Goal: Book appointment/travel/reservation

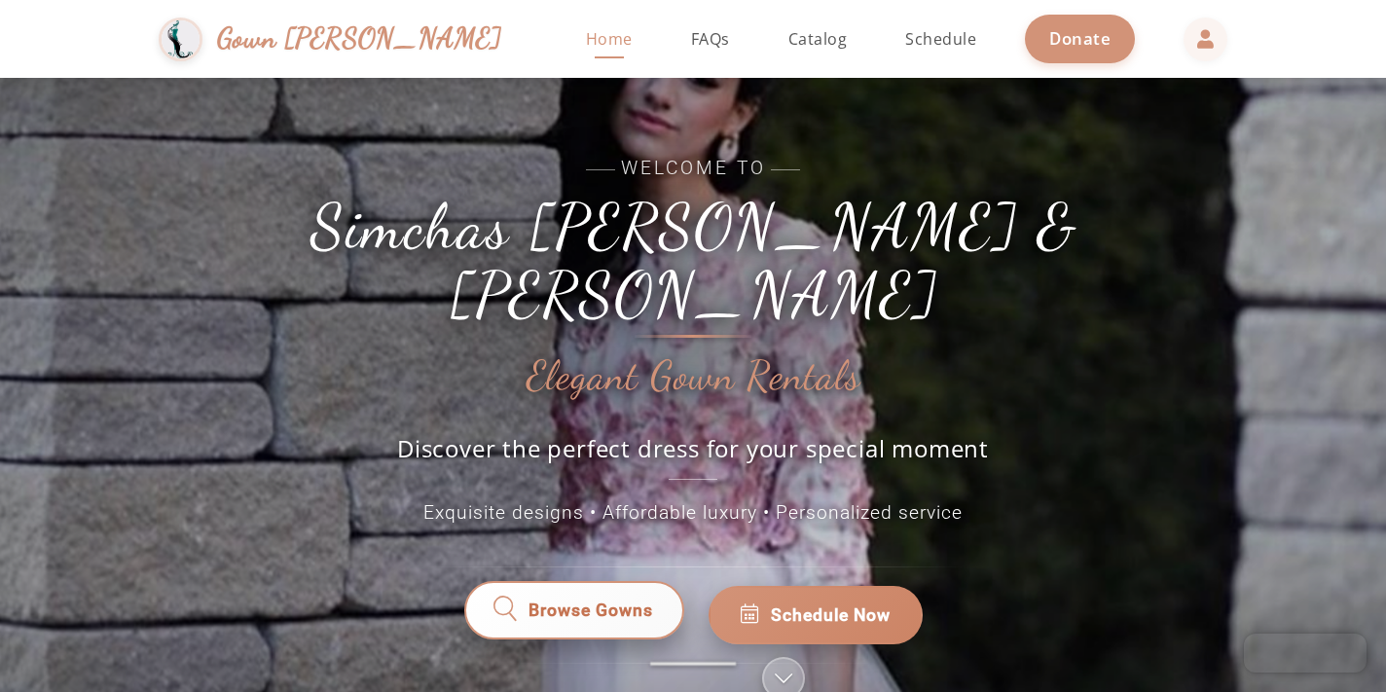
click at [647, 602] on span "Browse Gowns" at bounding box center [590, 614] width 125 height 25
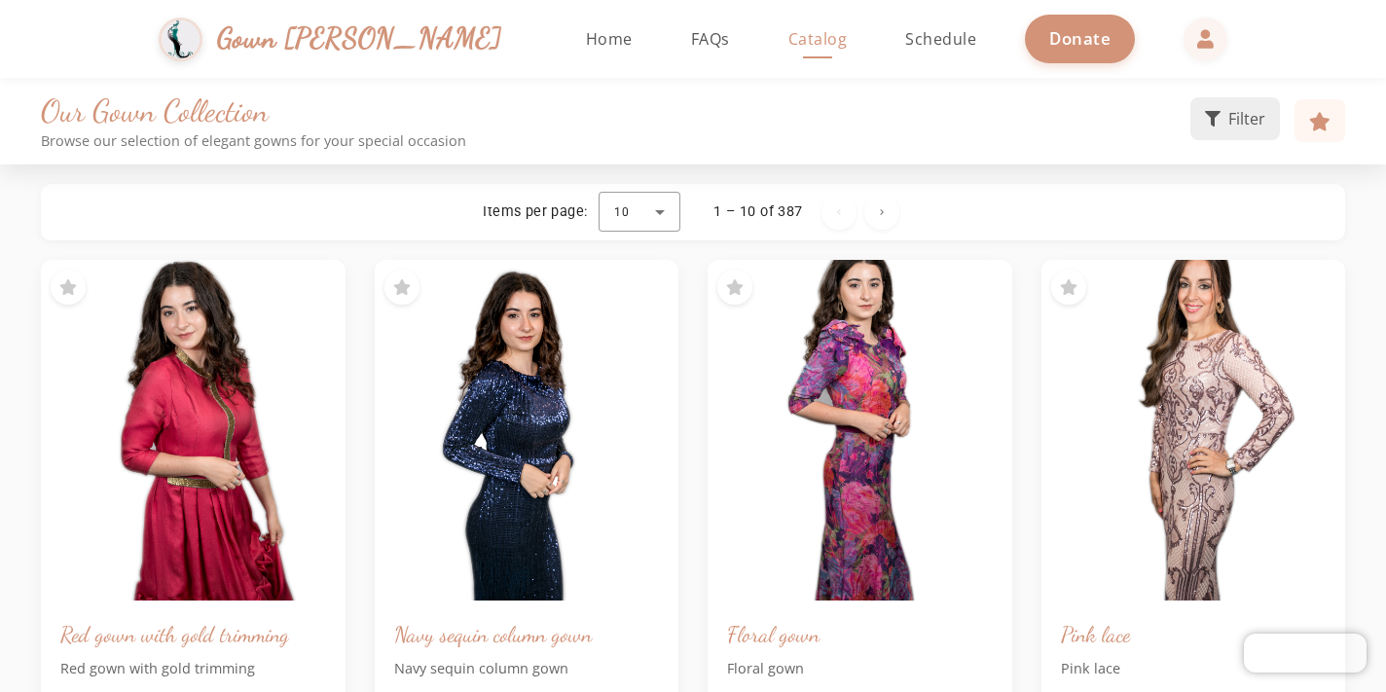
click at [1242, 120] on span "Filter" at bounding box center [1246, 118] width 37 height 23
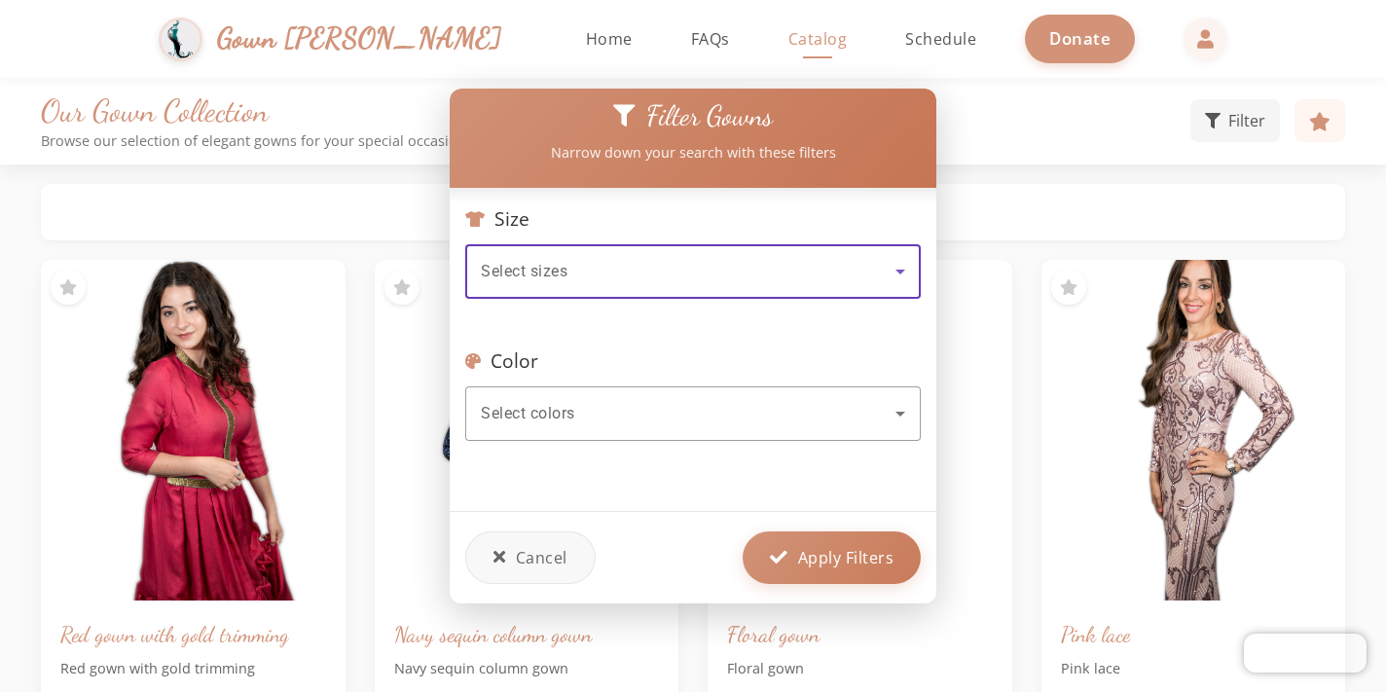
click at [899, 279] on icon at bounding box center [899, 271] width 23 height 23
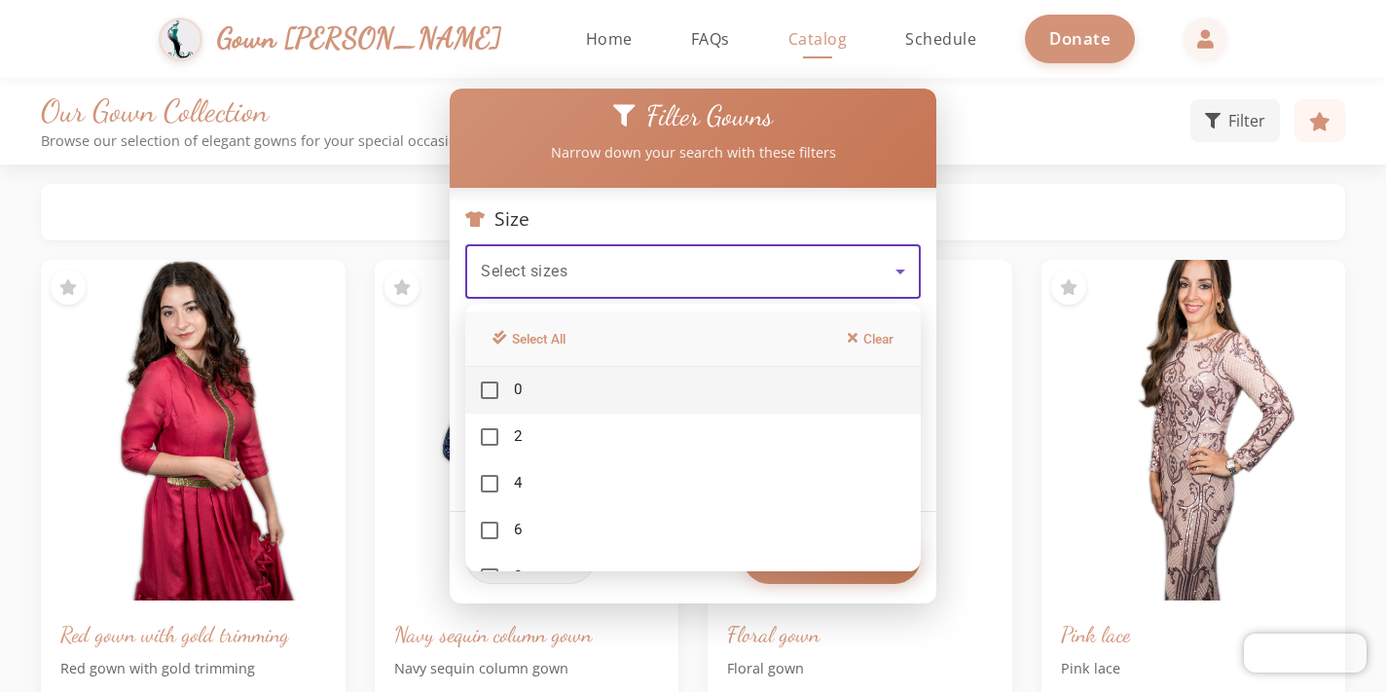
click at [1020, 231] on div at bounding box center [693, 346] width 1386 height 692
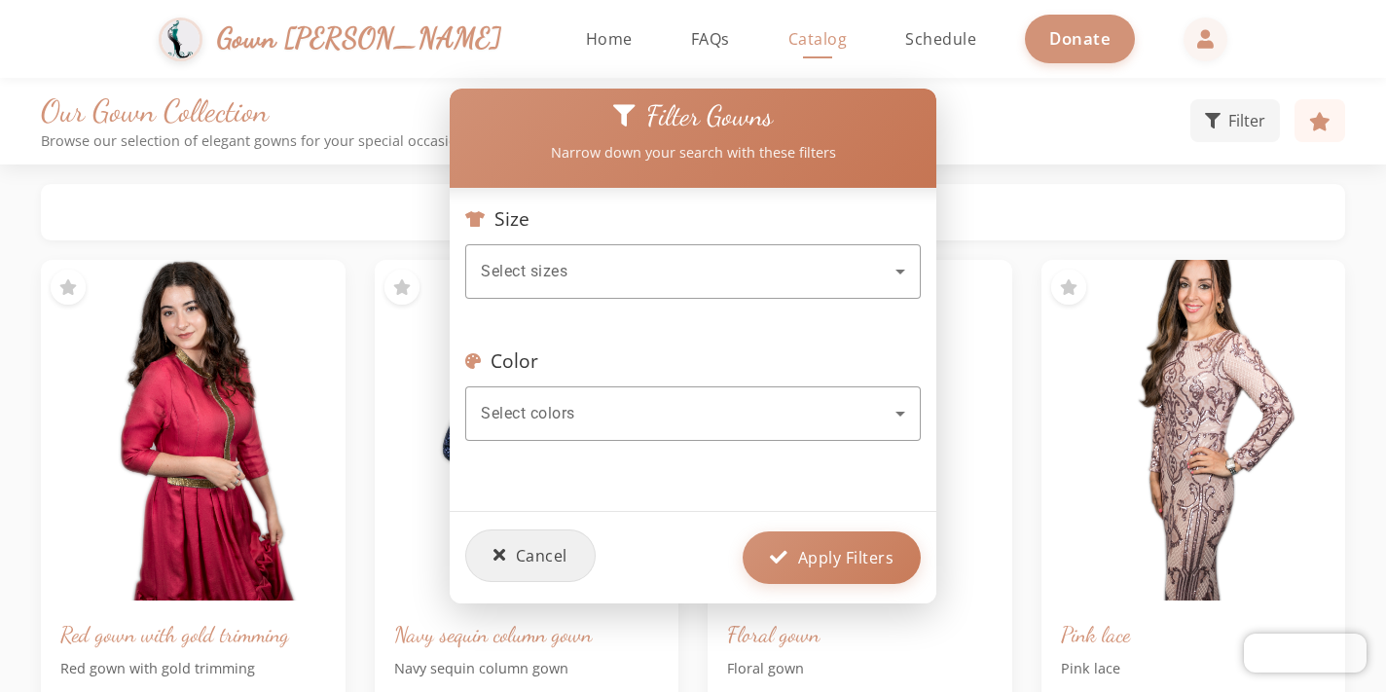
click at [565, 552] on span "Cancel" at bounding box center [542, 555] width 52 height 23
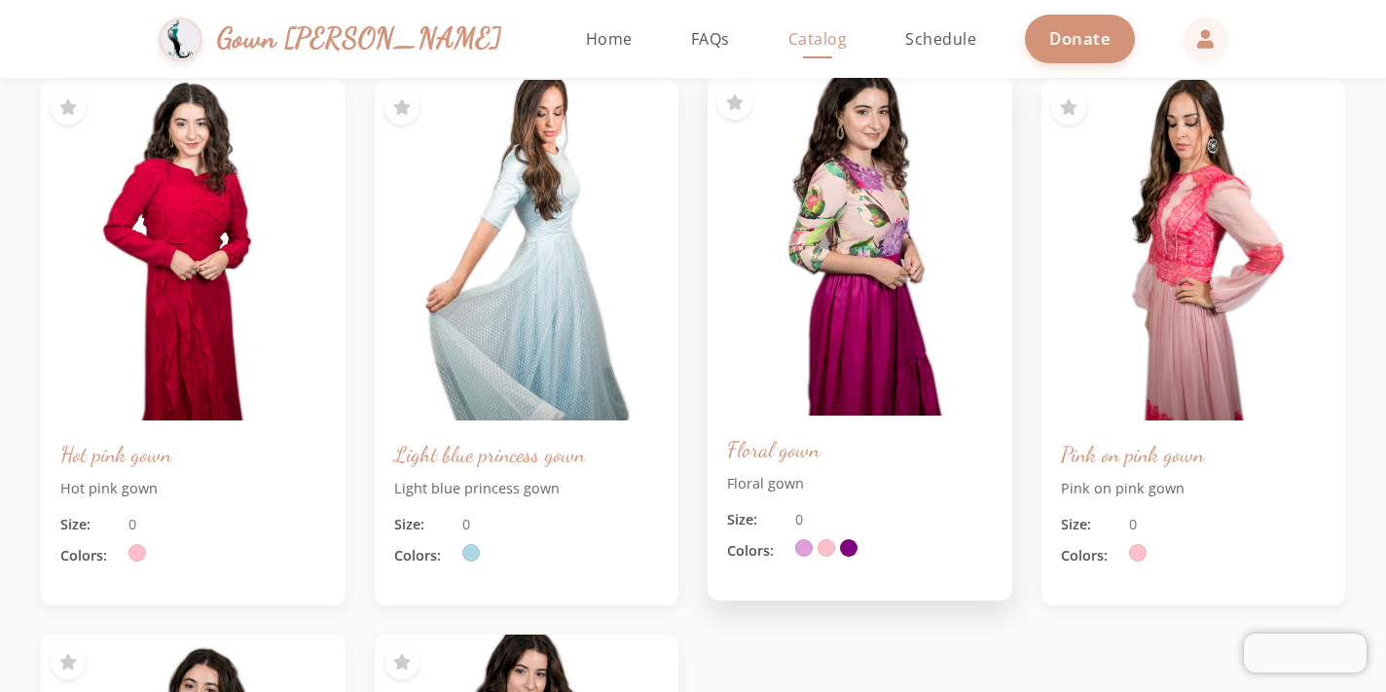
scroll to position [734, 0]
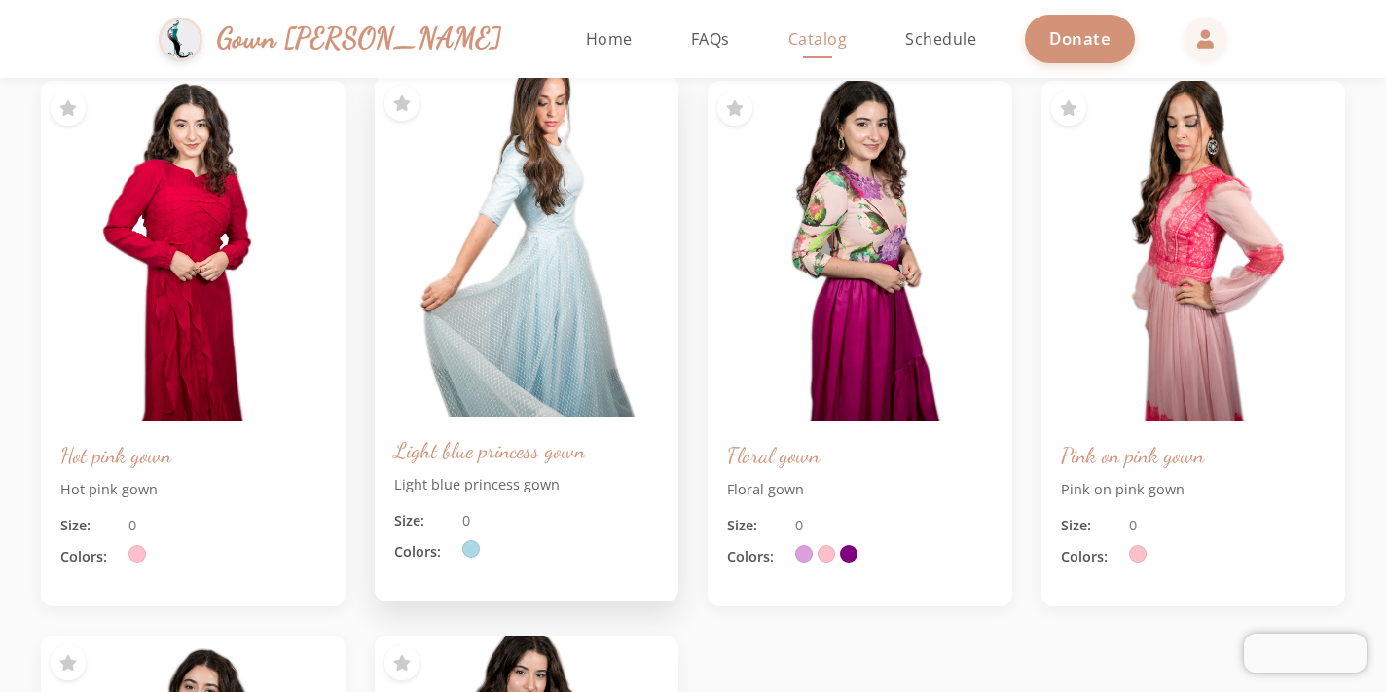
click at [578, 368] on img at bounding box center [526, 246] width 319 height 358
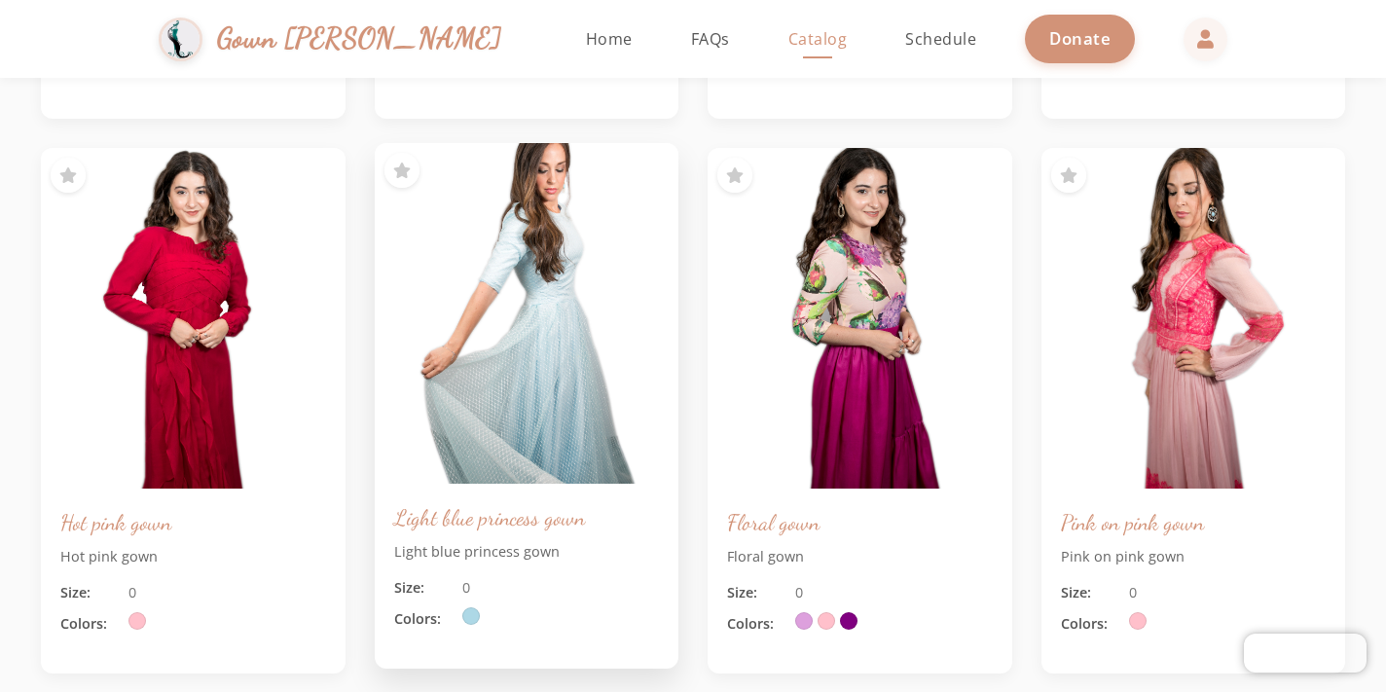
scroll to position [666, 0]
click at [564, 251] on img at bounding box center [526, 314] width 319 height 358
click at [543, 517] on h3 "Light blue princess gown" at bounding box center [527, 518] width 266 height 28
click at [507, 583] on div "Size: 0" at bounding box center [527, 588] width 266 height 21
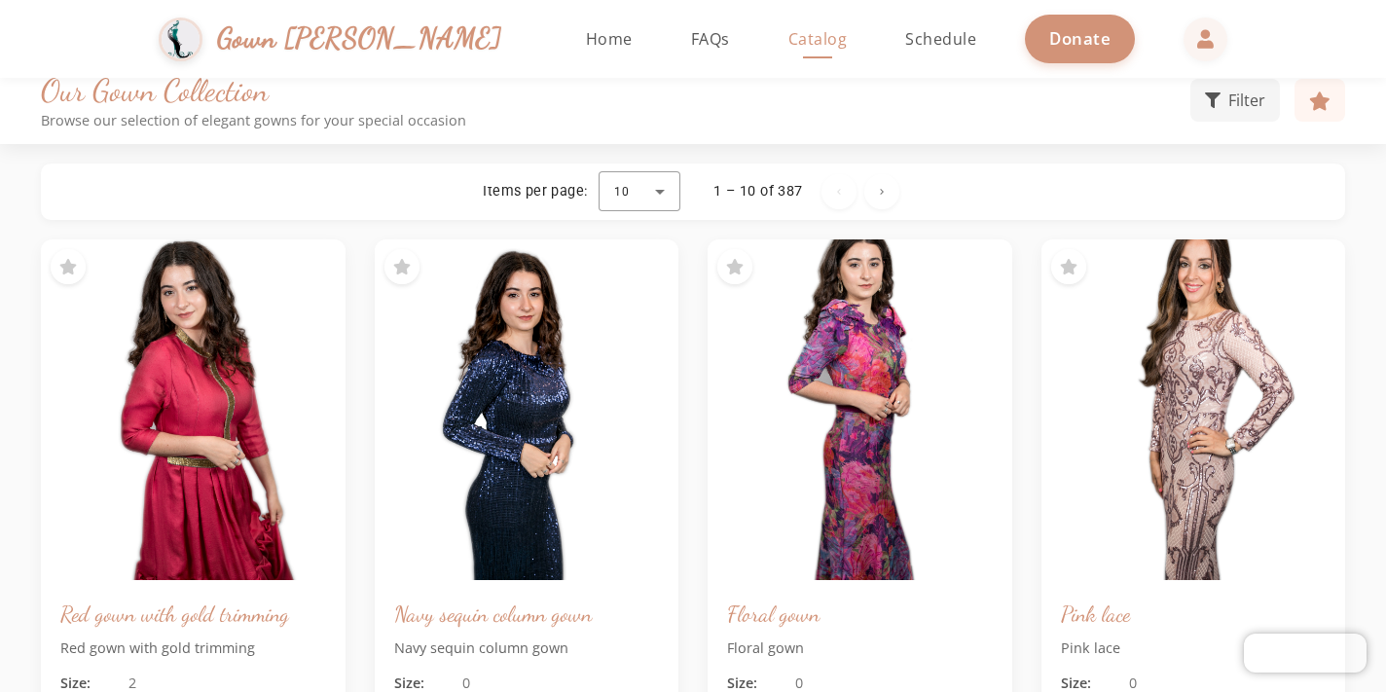
scroll to position [5, 0]
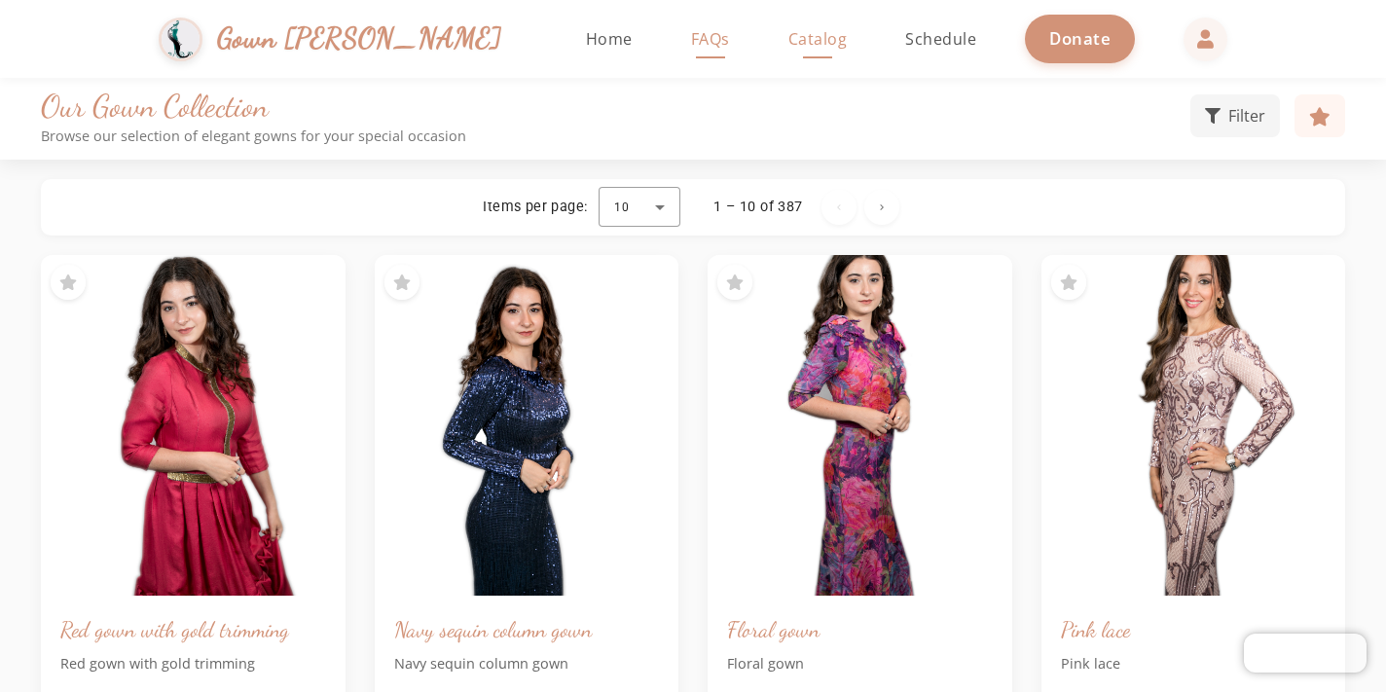
click at [691, 45] on span "FAQs" at bounding box center [710, 38] width 39 height 21
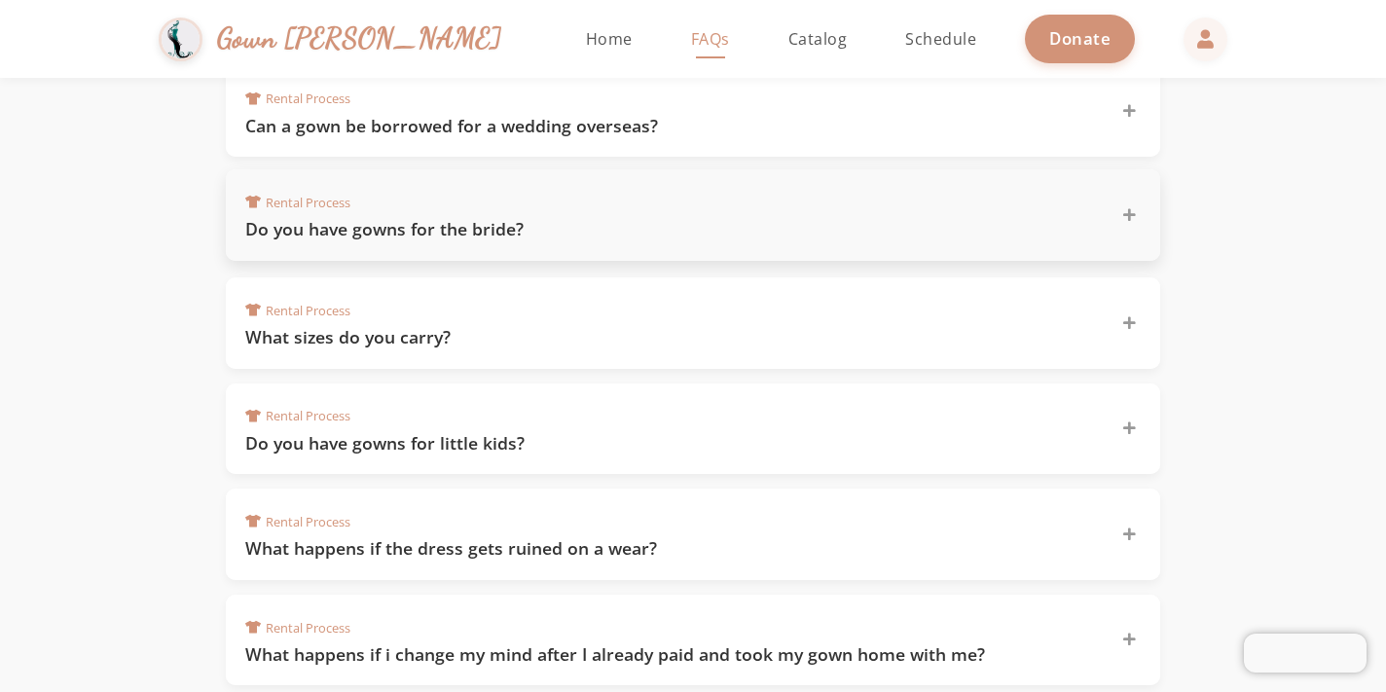
scroll to position [963, 0]
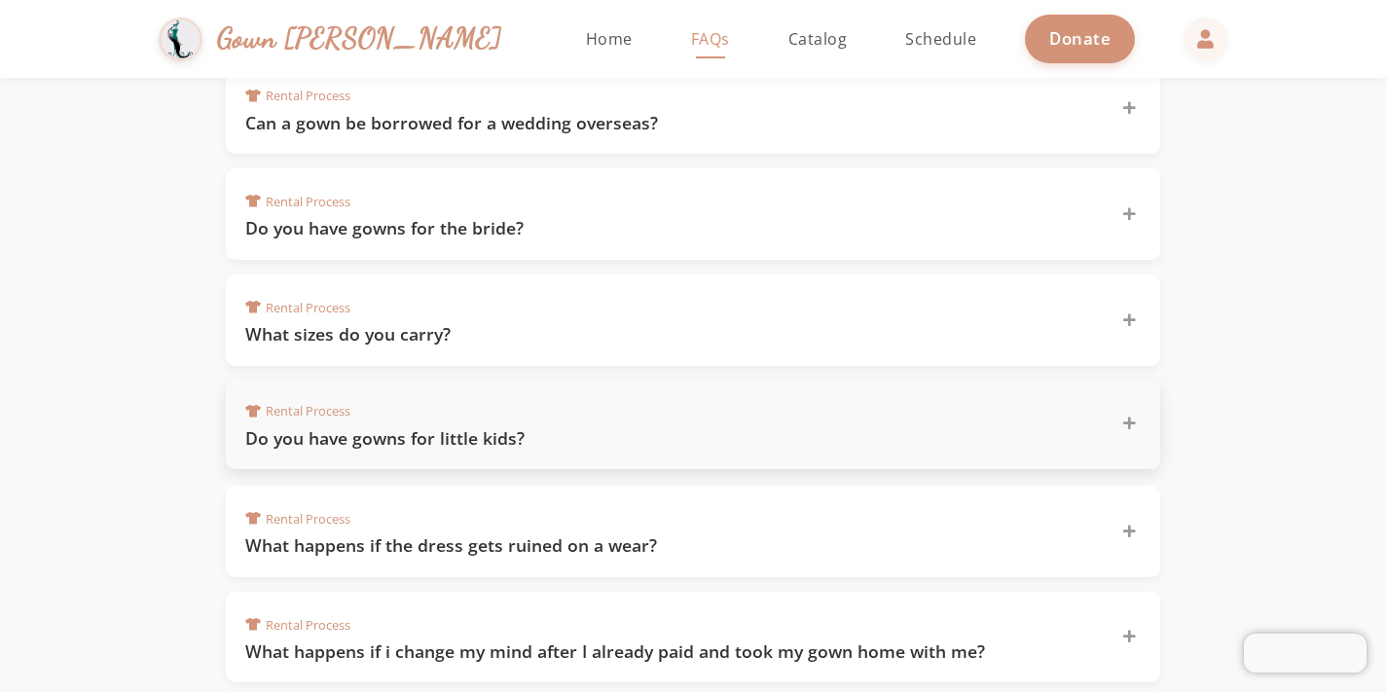
click at [622, 450] on div "Rental Process Do you have gowns for little kids?" at bounding box center [693, 424] width 934 height 91
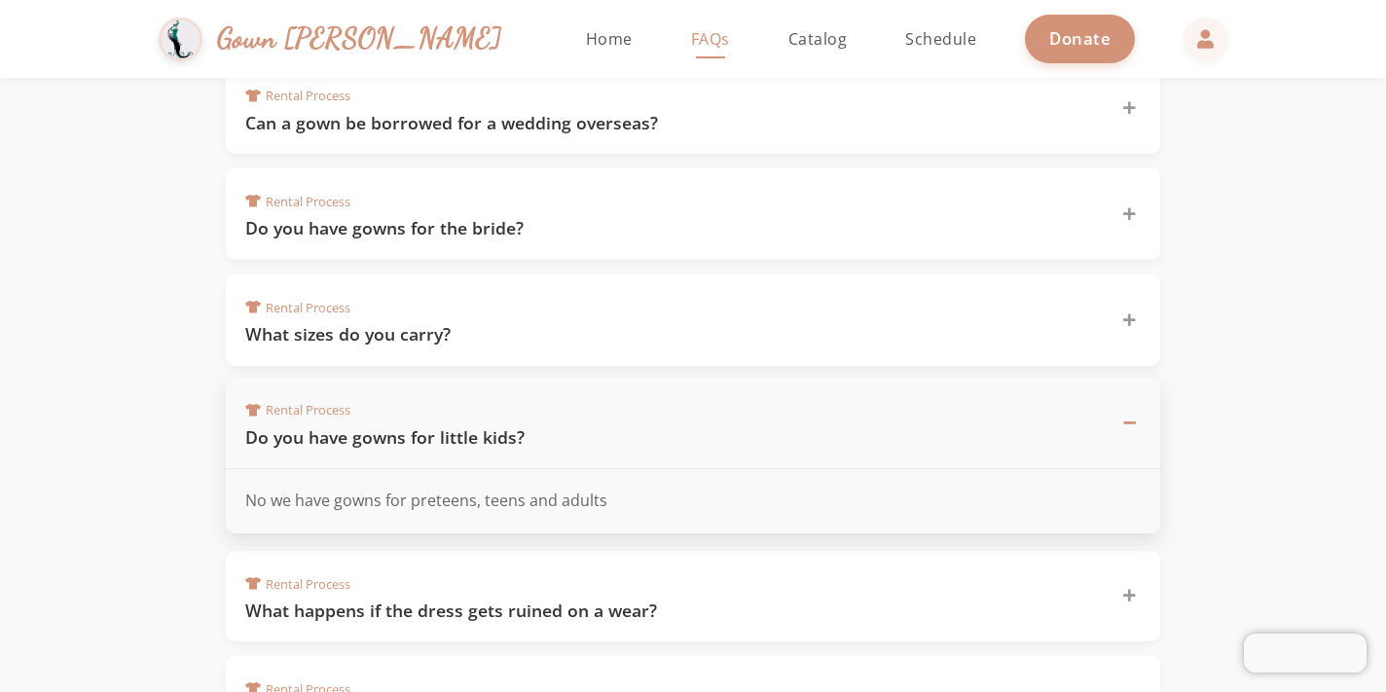
click at [622, 451] on div "Rental Process Do you have gowns for little kids?" at bounding box center [693, 424] width 934 height 92
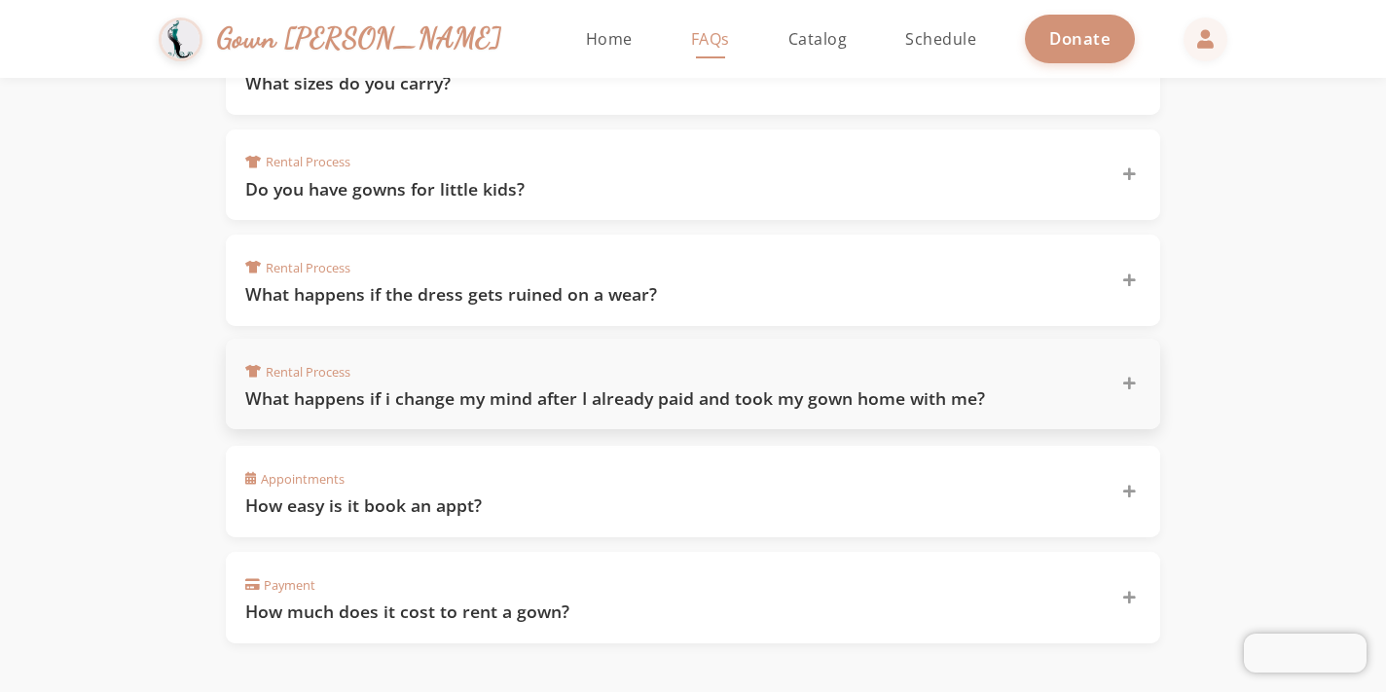
scroll to position [1221, 0]
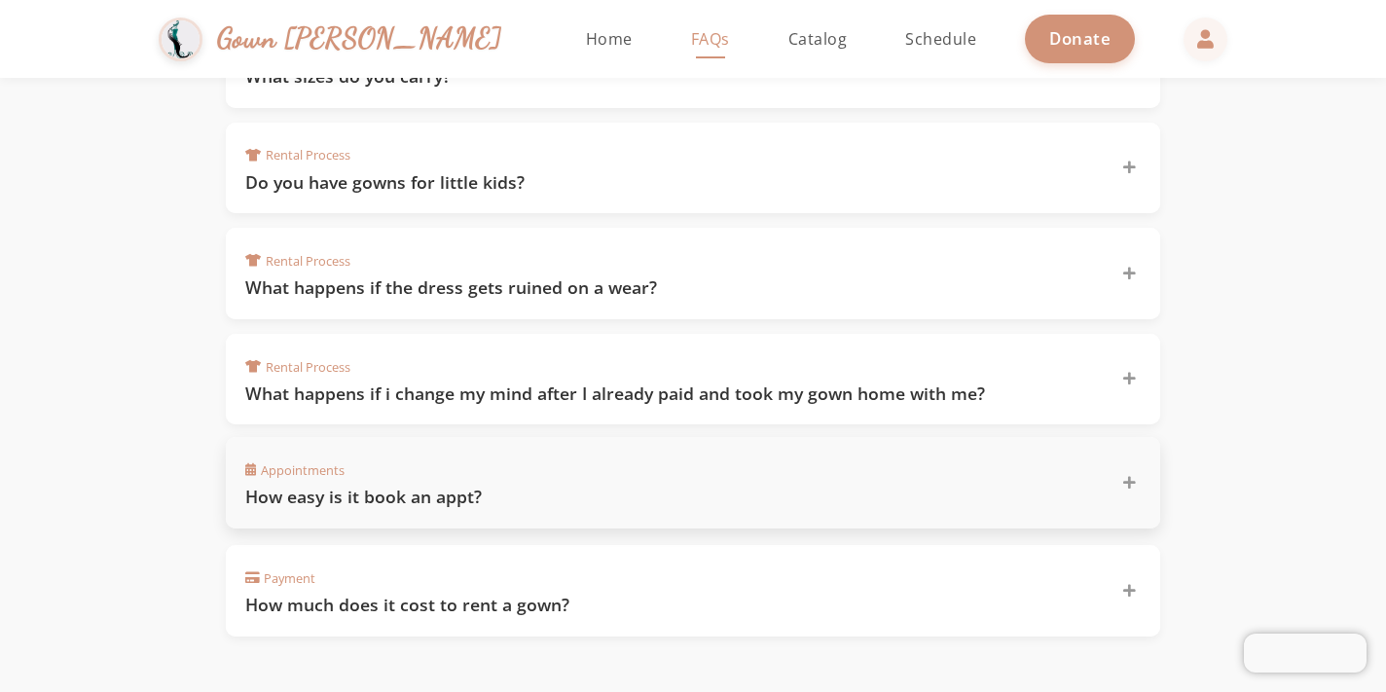
click at [734, 511] on div "Appointments How easy is it book an appt?" at bounding box center [693, 482] width 934 height 91
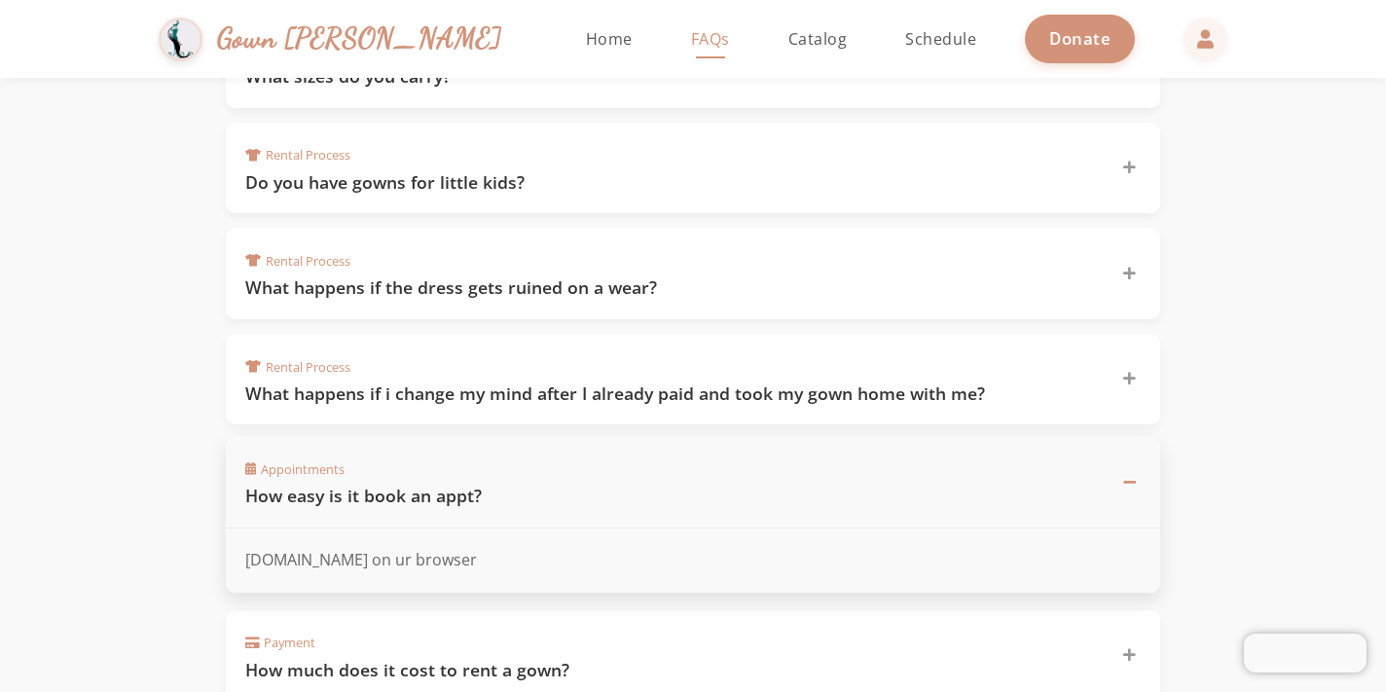
click at [734, 511] on div "Appointments How easy is it book an appt?" at bounding box center [693, 482] width 934 height 92
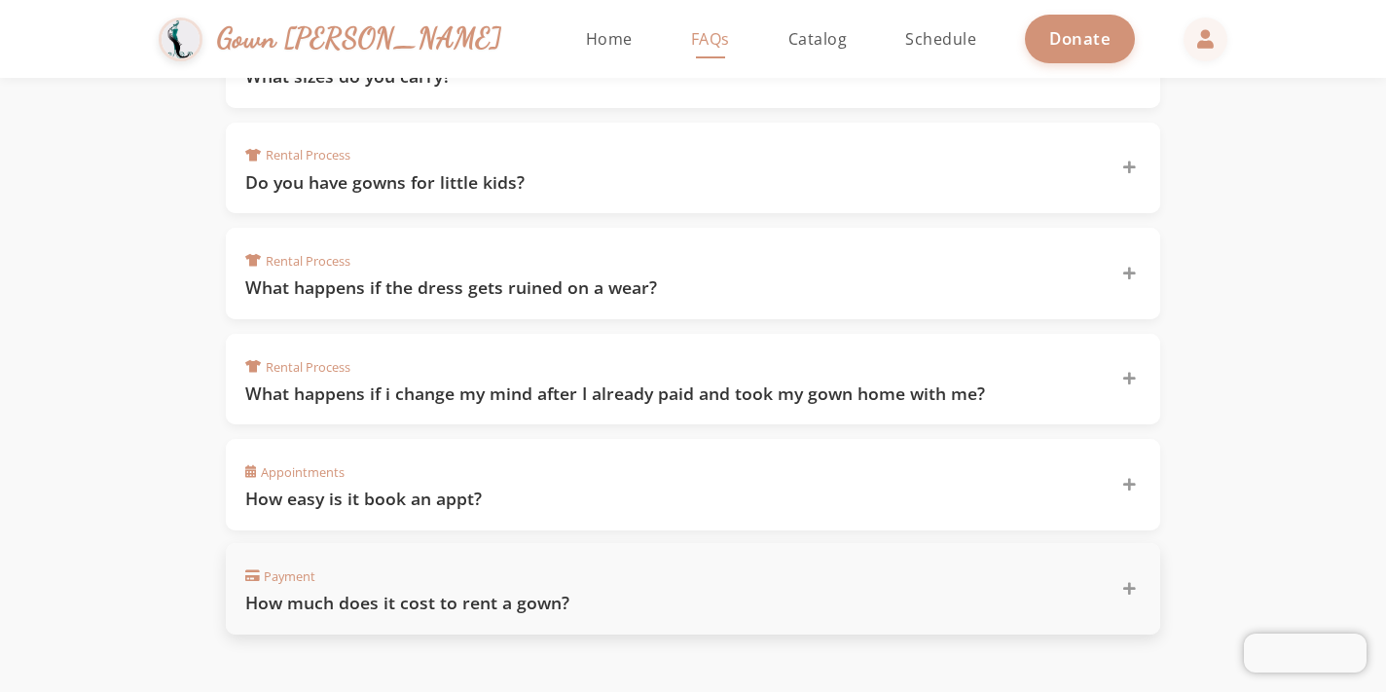
click at [731, 570] on div "Payment How much does it cost to rent a gown?" at bounding box center [681, 588] width 872 height 53
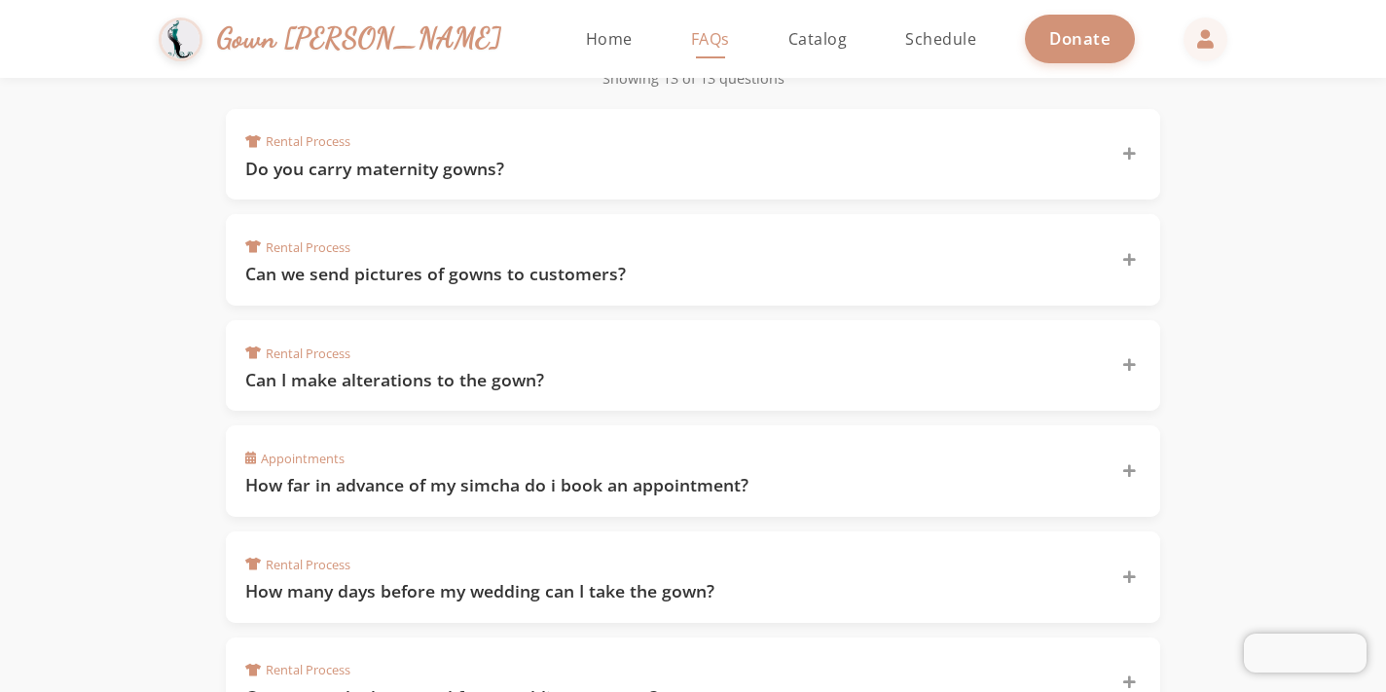
scroll to position [394, 0]
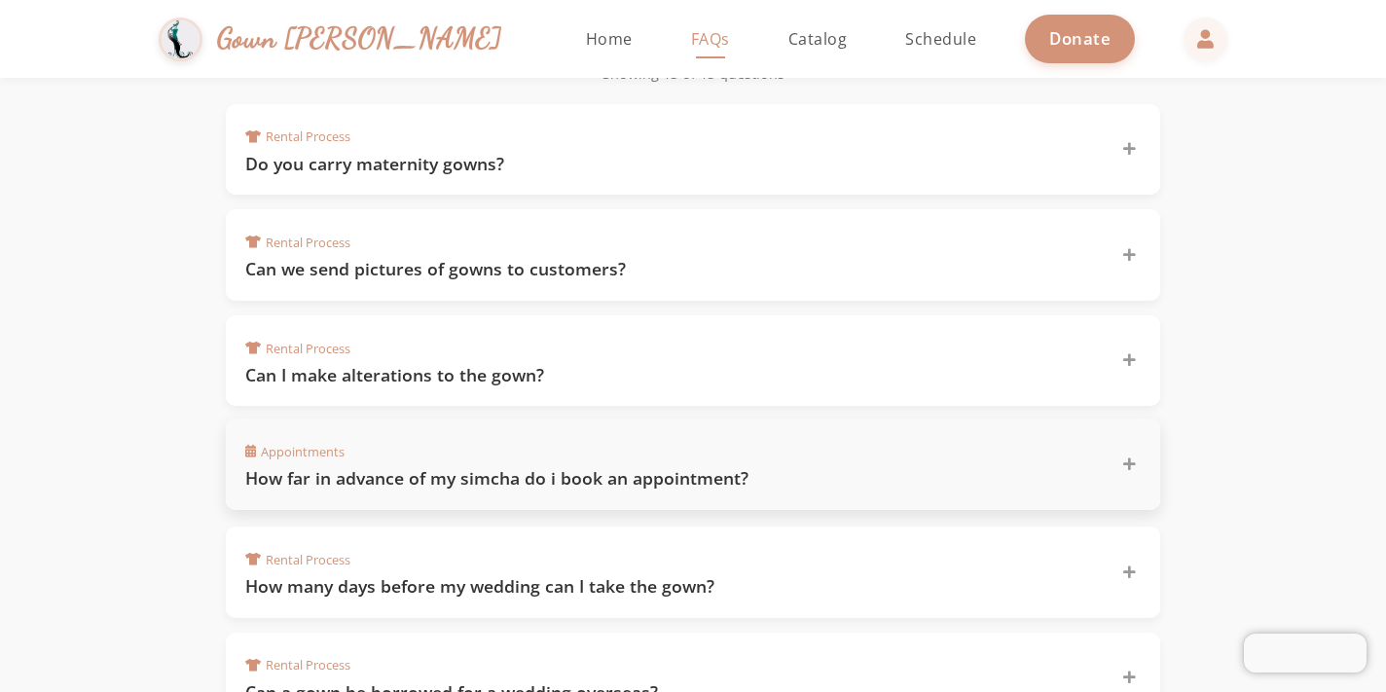
click at [689, 462] on div "Appointments How far in advance of my simcha do i book an appointment?" at bounding box center [681, 464] width 872 height 53
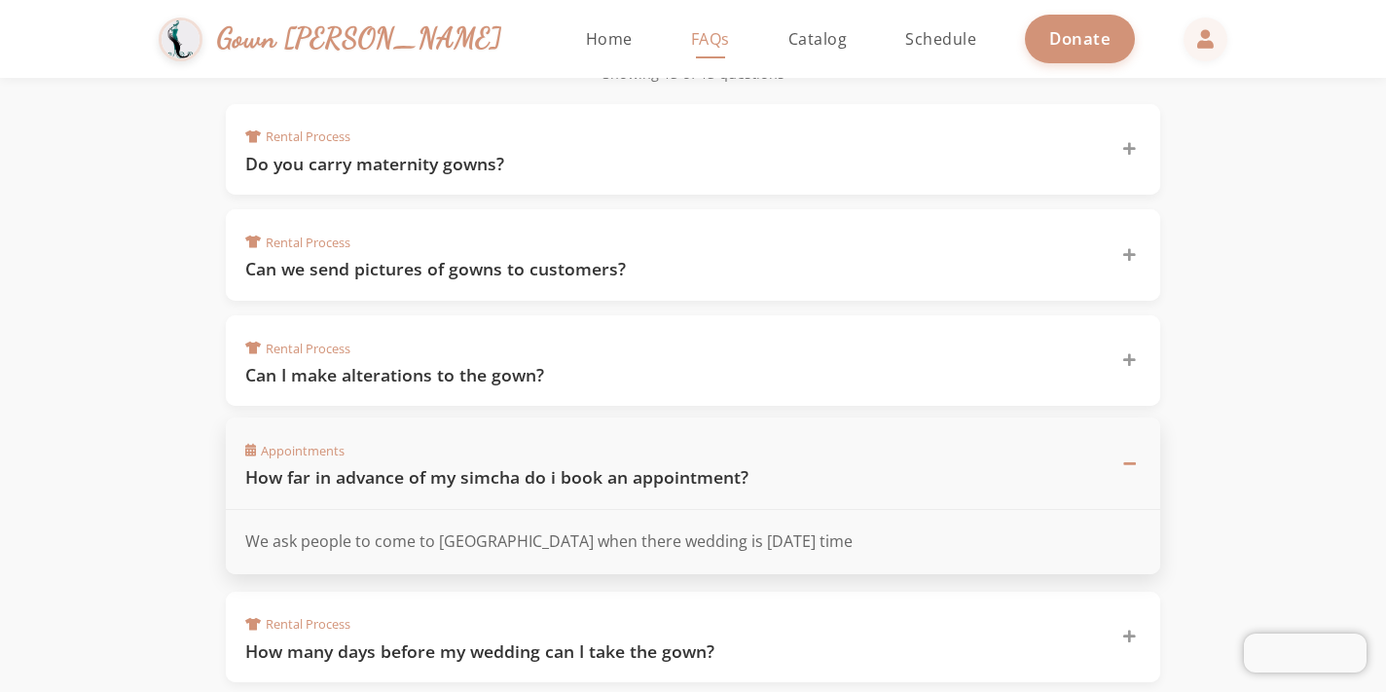
click at [689, 465] on h3 "How far in advance of my simcha do i book an appointment?" at bounding box center [671, 477] width 852 height 24
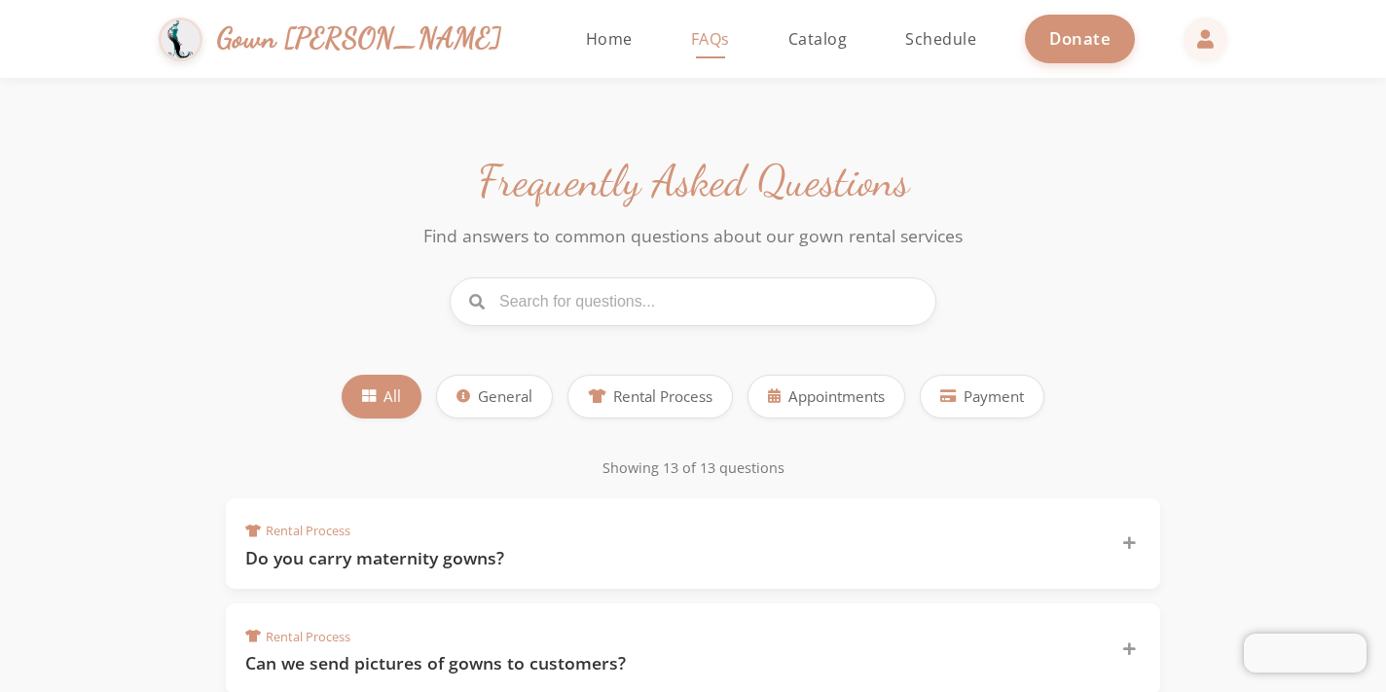
scroll to position [0, 0]
click at [905, 41] on span "Schedule" at bounding box center [940, 38] width 71 height 21
click at [586, 38] on span "Home" at bounding box center [609, 38] width 47 height 21
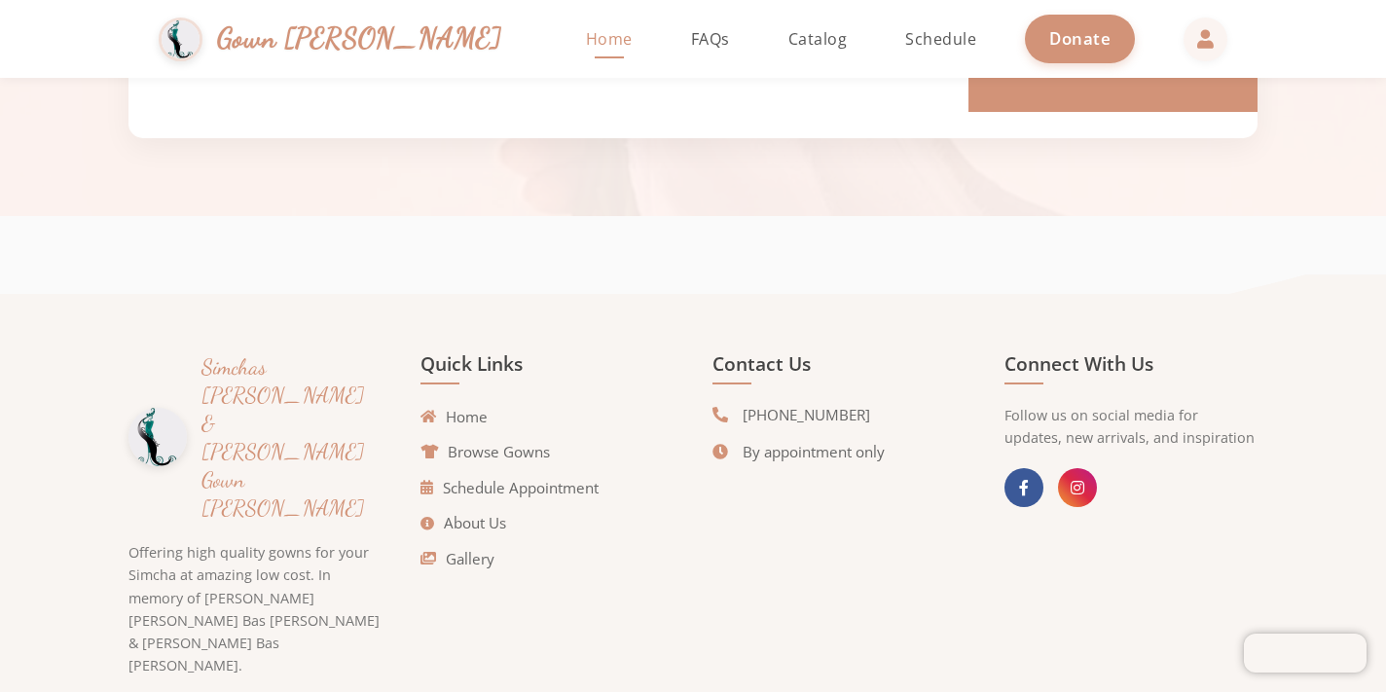
scroll to position [4399, 0]
click at [556, 478] on link "Schedule Appointment" at bounding box center [514, 489] width 178 height 22
